Goal: Information Seeking & Learning: Learn about a topic

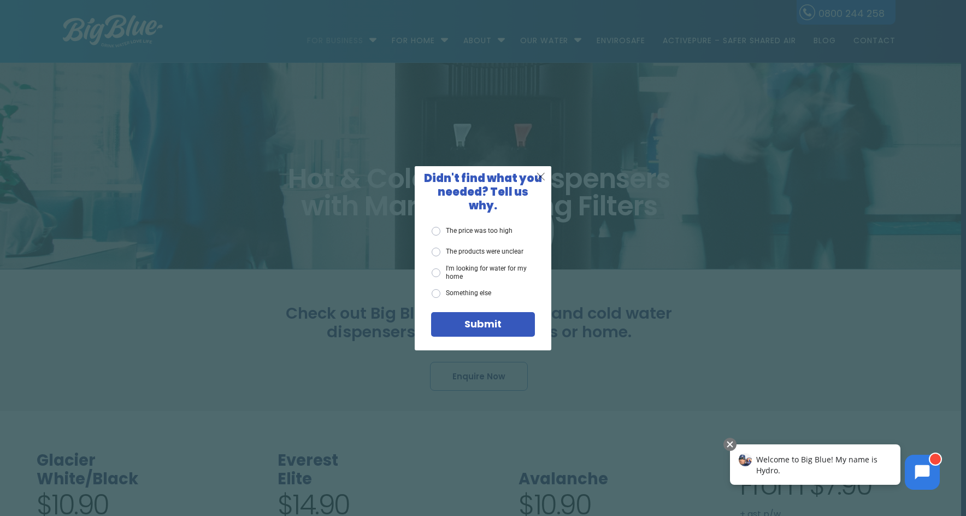
click at [545, 179] on span "X" at bounding box center [541, 176] width 10 height 14
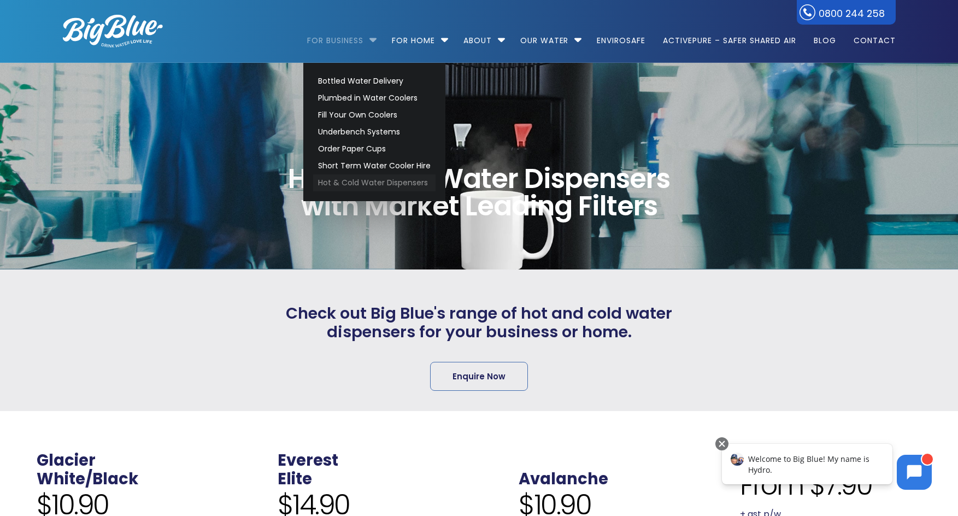
click at [369, 181] on link "Hot & Cold Water Dispensers" at bounding box center [374, 182] width 122 height 17
click at [365, 133] on link "Underbench Systems" at bounding box center [374, 131] width 122 height 17
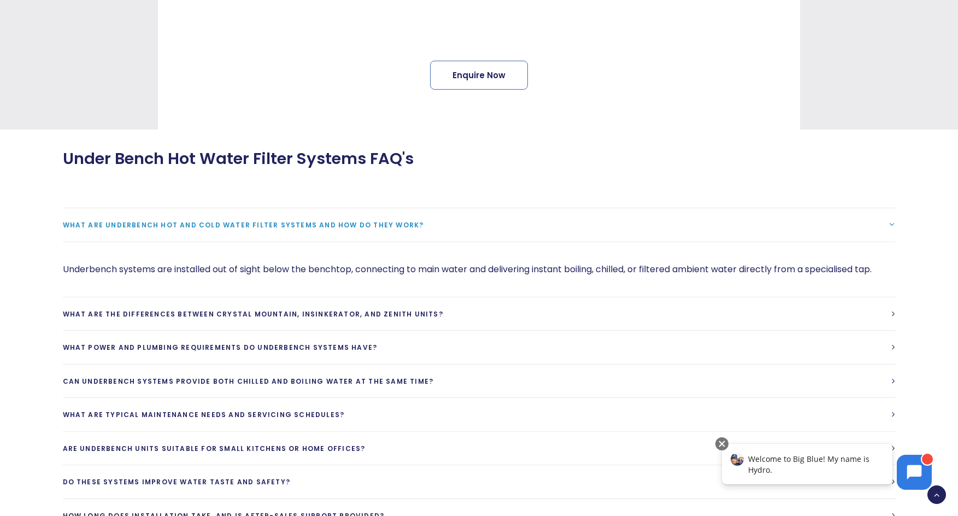
scroll to position [728, 0]
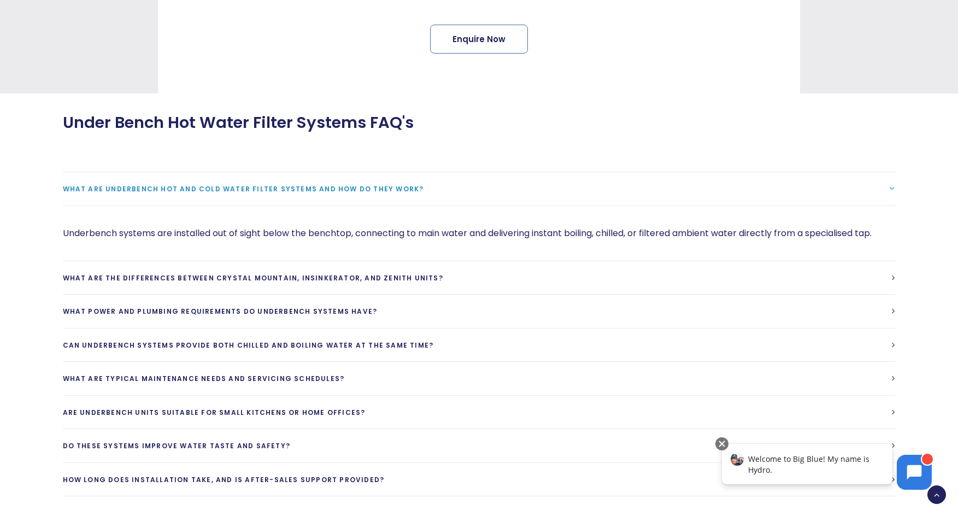
click at [264, 184] on span "What are underbench hot and cold water filter systems and how do they work?" at bounding box center [243, 188] width 361 height 9
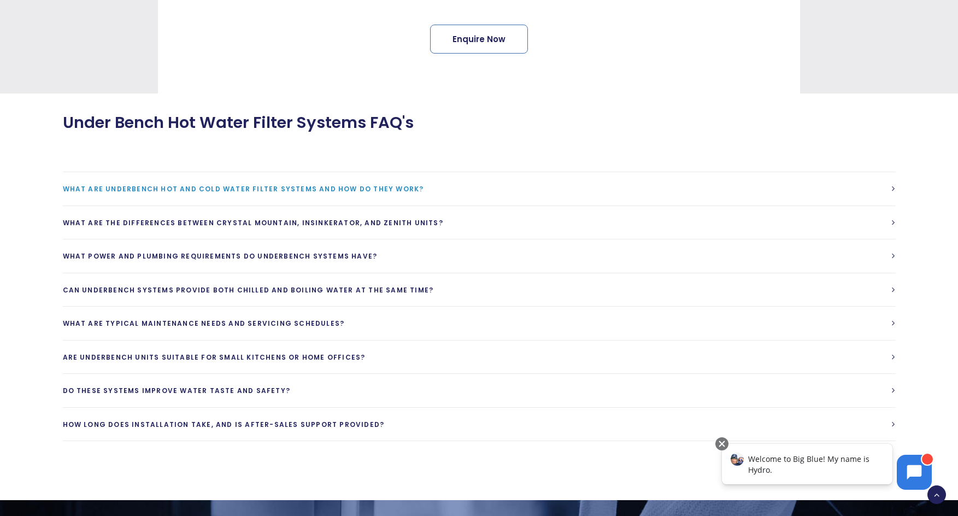
click at [264, 184] on span "What are underbench hot and cold water filter systems and how do they work?" at bounding box center [243, 188] width 361 height 9
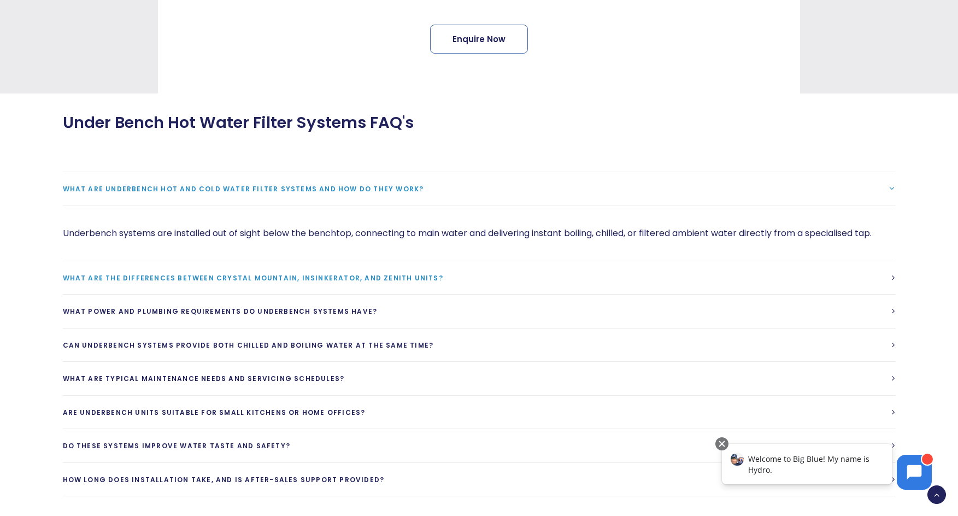
click at [339, 273] on span "What are the differences between Crystal Mountain, Insinkerator, and Zenith uni…" at bounding box center [253, 277] width 380 height 9
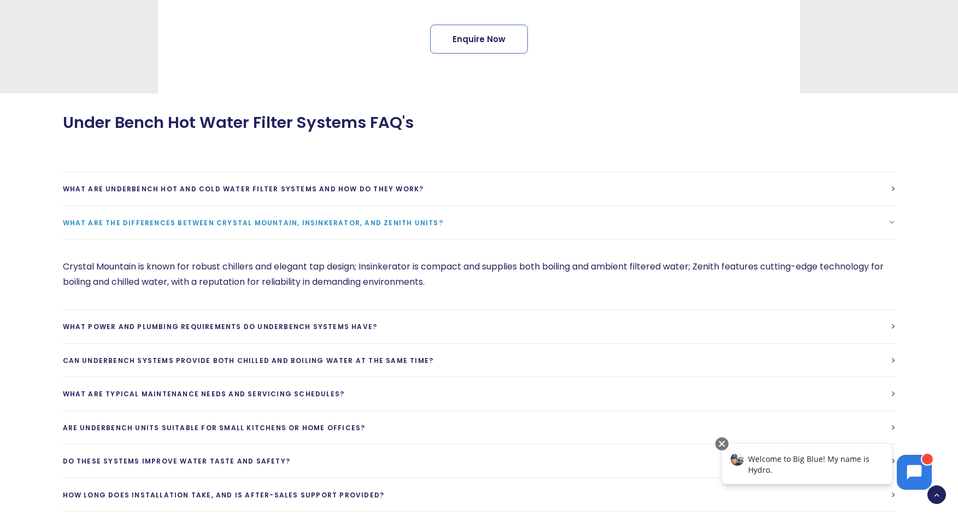
click at [417, 280] on p "Crystal Mountain is known for robust chillers and elegant tap design; Insinkera…" at bounding box center [479, 274] width 833 height 31
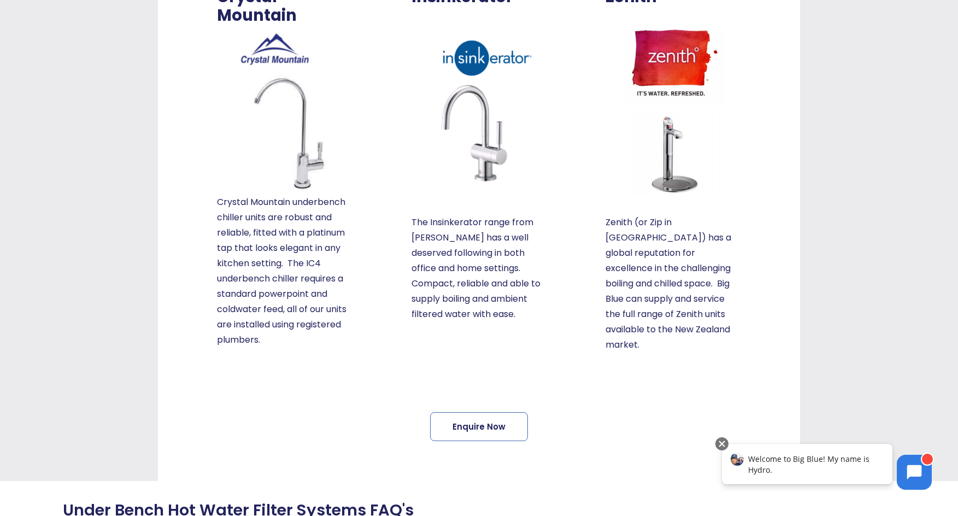
scroll to position [364, 0]
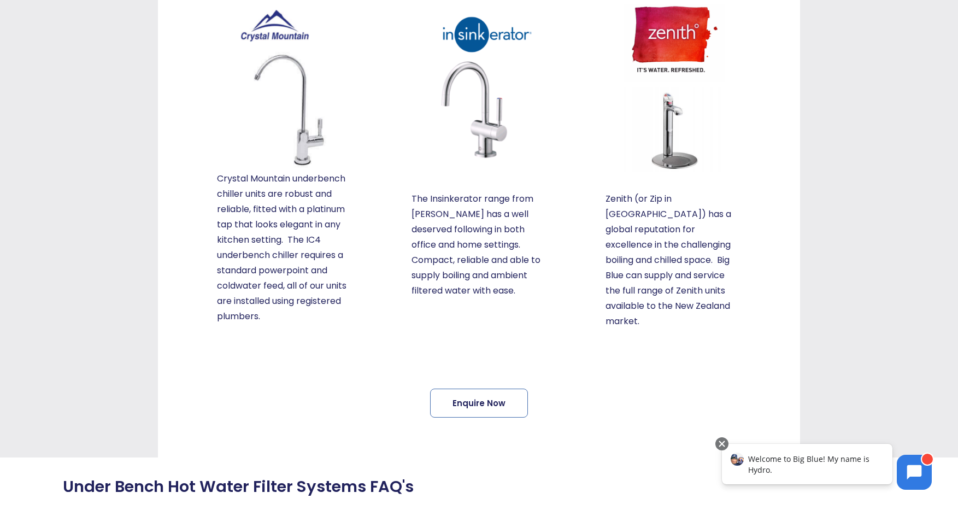
click at [665, 137] on img at bounding box center [672, 86] width 135 height 169
click at [680, 238] on p "Zenith (or Zip in [GEOGRAPHIC_DATA]) has a global reputation for excellence in …" at bounding box center [672, 260] width 135 height 138
click at [682, 39] on img at bounding box center [672, 86] width 135 height 169
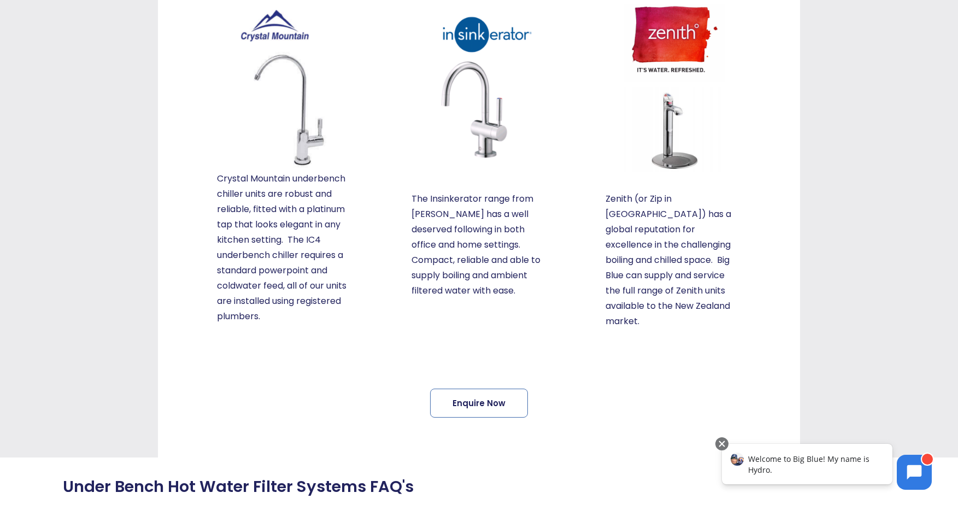
click at [655, 397] on span "Enquire Now" at bounding box center [479, 403] width 564 height 30
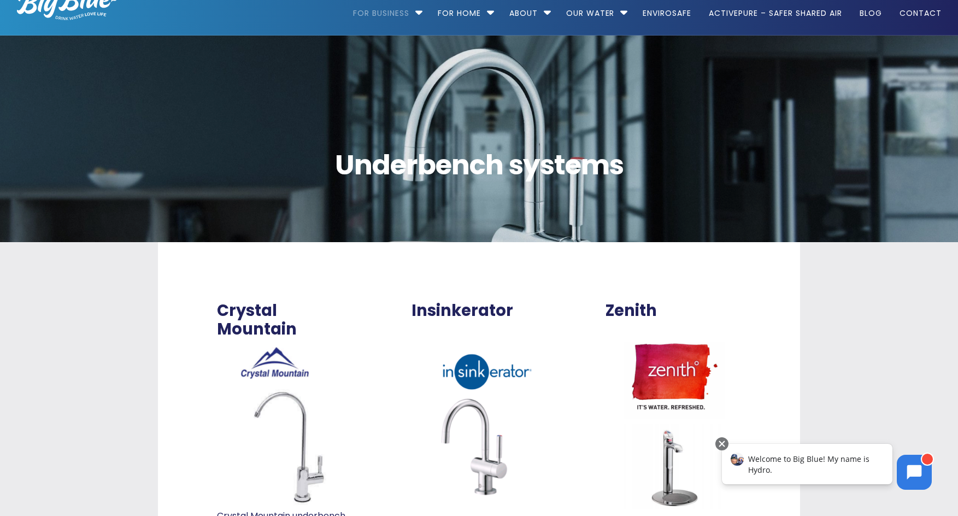
scroll to position [0, 0]
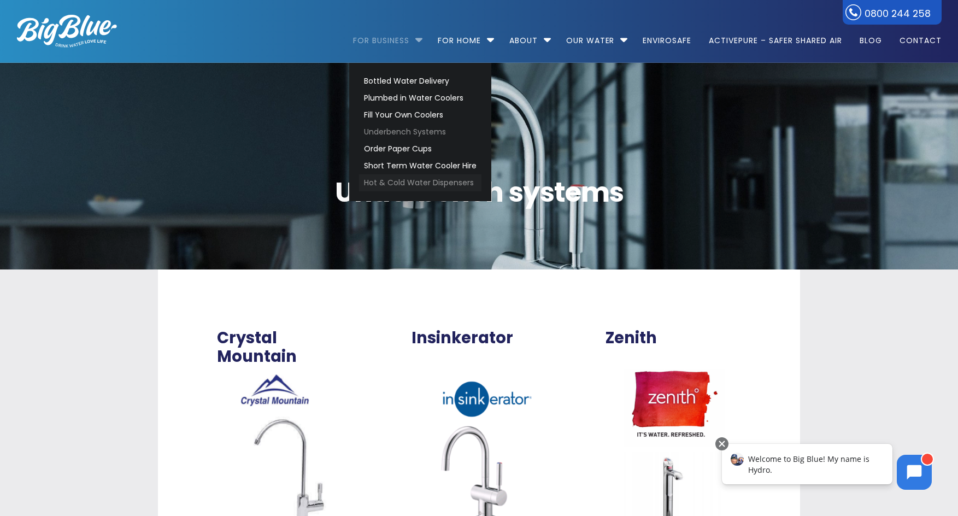
click at [421, 181] on link "Hot & Cold Water Dispensers" at bounding box center [420, 182] width 122 height 17
